Goal: Transaction & Acquisition: Book appointment/travel/reservation

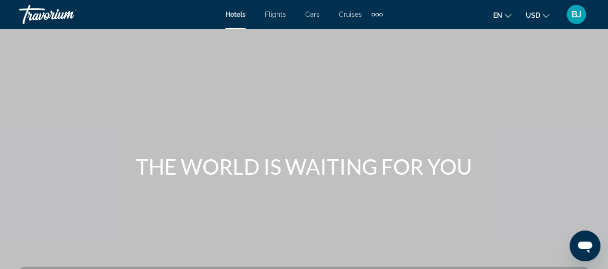
click at [242, 13] on span "Hotels" at bounding box center [235, 15] width 20 height 8
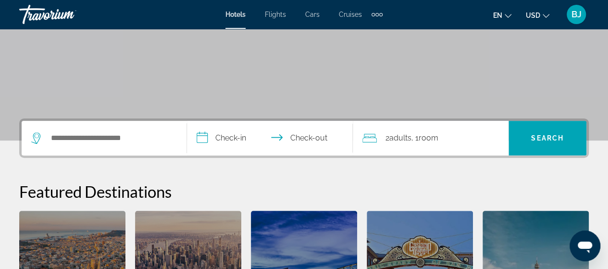
scroll to position [149, 0]
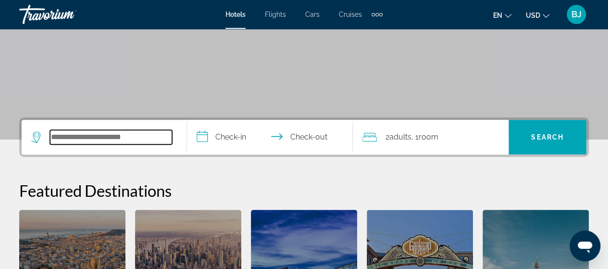
click at [115, 140] on input "Search widget" at bounding box center [111, 137] width 122 height 14
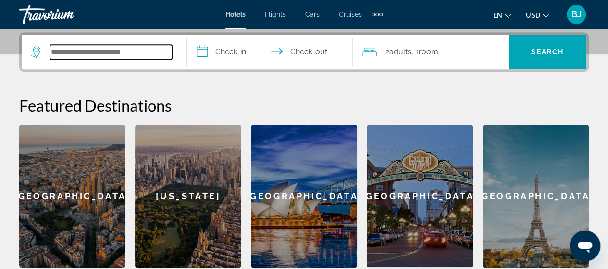
scroll to position [234, 0]
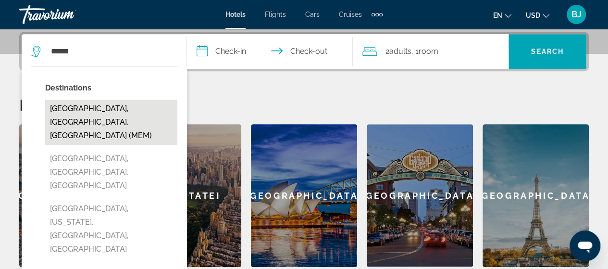
click at [106, 114] on button "[GEOGRAPHIC_DATA], [GEOGRAPHIC_DATA], [GEOGRAPHIC_DATA] (MEM)" at bounding box center [111, 121] width 132 height 45
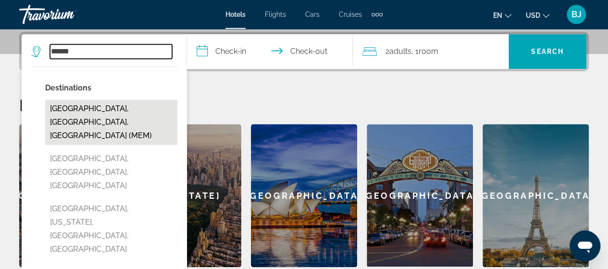
type input "**********"
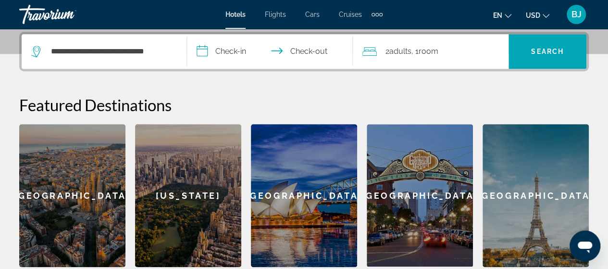
click at [236, 51] on input "**********" at bounding box center [271, 52] width 169 height 37
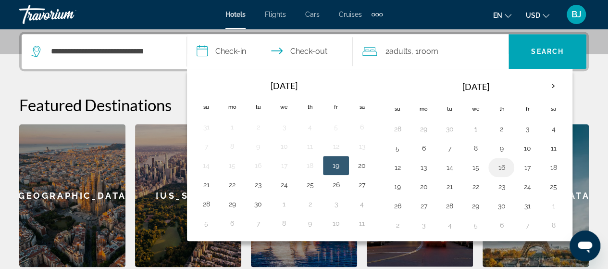
click at [498, 165] on button "16" at bounding box center [500, 166] width 15 height 13
click at [313, 48] on input "**********" at bounding box center [271, 52] width 169 height 37
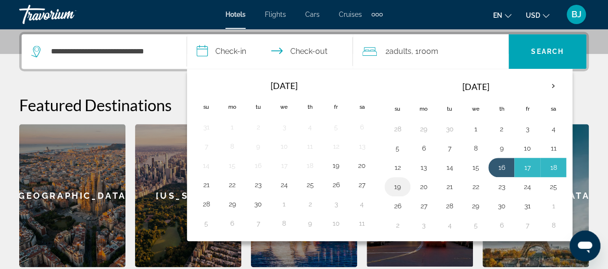
click at [395, 183] on button "19" at bounding box center [397, 186] width 15 height 13
type input "**********"
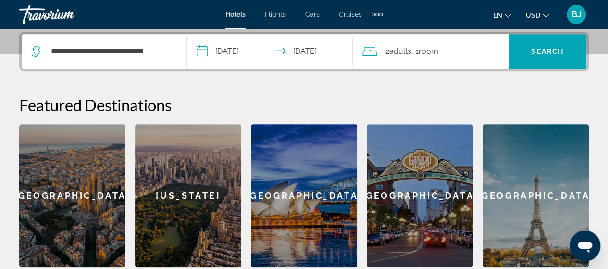
click at [385, 51] on span "2 Adult Adults" at bounding box center [398, 51] width 26 height 13
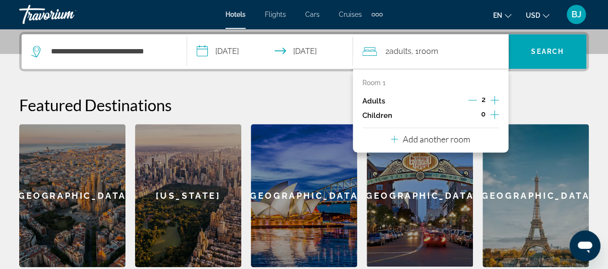
click at [496, 100] on icon "Increment adults" at bounding box center [494, 100] width 9 height 12
click at [495, 100] on icon "Increment adults" at bounding box center [494, 100] width 9 height 12
click at [541, 48] on span "Search" at bounding box center [547, 52] width 33 height 8
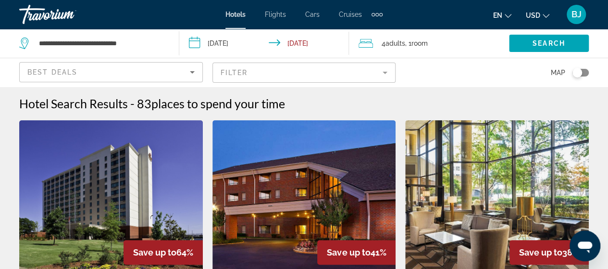
click at [283, 76] on mat-form-field "Filter" at bounding box center [304, 72] width 184 height 20
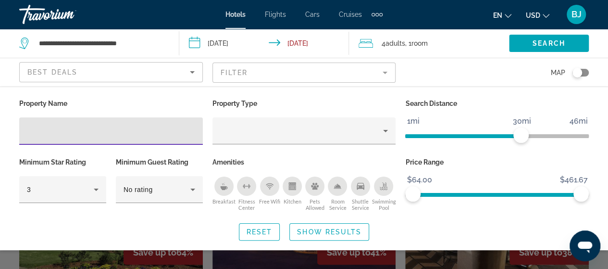
click at [329, 94] on div "Property Name Property Type Search Distance 1mi 46mi 30mi Minimum Star Rating 3…" at bounding box center [304, 167] width 608 height 163
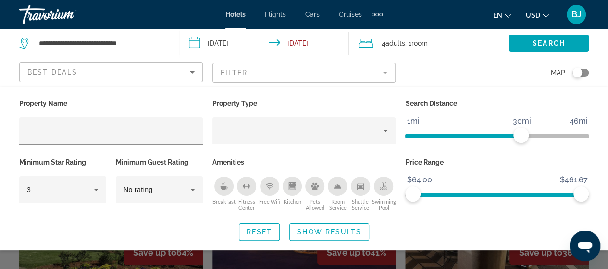
scroll to position [1361, 0]
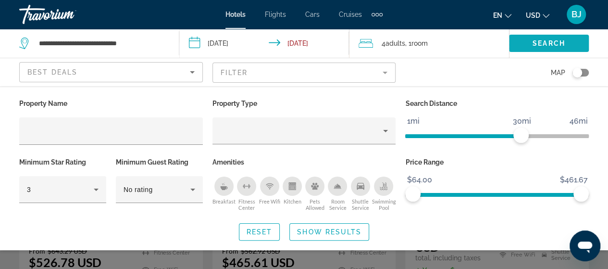
click at [542, 43] on span "Search" at bounding box center [548, 43] width 33 height 8
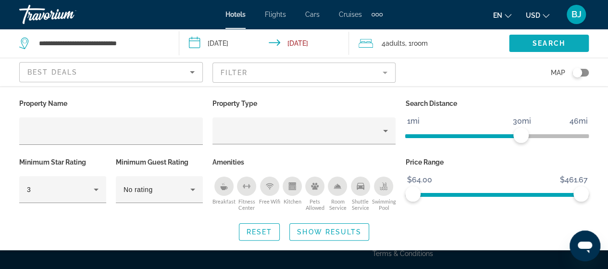
click at [561, 46] on span "Search" at bounding box center [548, 43] width 33 height 8
click at [310, 231] on span "Show Results" at bounding box center [329, 232] width 64 height 8
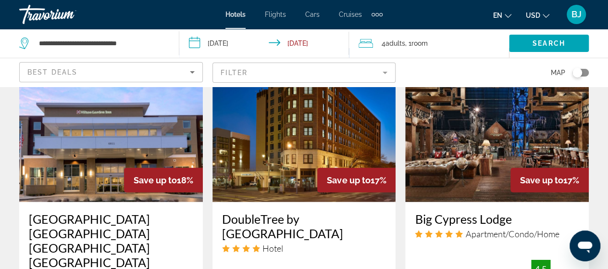
scroll to position [1272, 0]
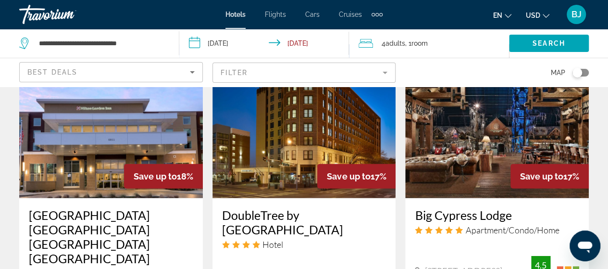
click at [191, 69] on icon "Sort by" at bounding box center [192, 72] width 12 height 12
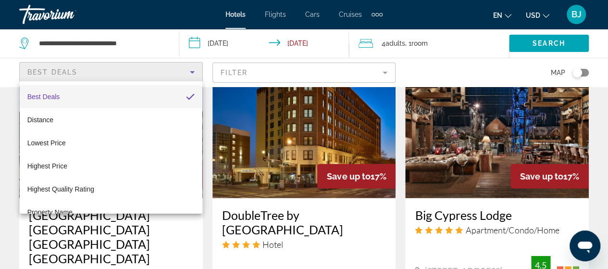
click at [385, 72] on div at bounding box center [304, 134] width 608 height 269
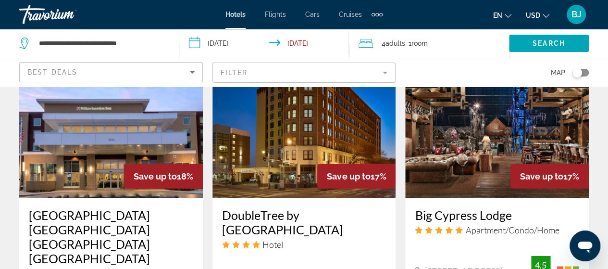
click at [385, 72] on mat-form-field "Filter" at bounding box center [304, 72] width 184 height 20
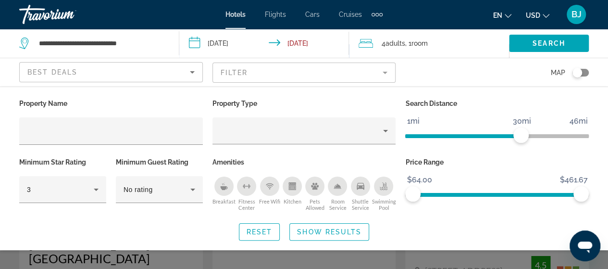
click at [379, 13] on div "Extra navigation items" at bounding box center [380, 14] width 3 height 3
